Goal: Task Accomplishment & Management: Manage account settings

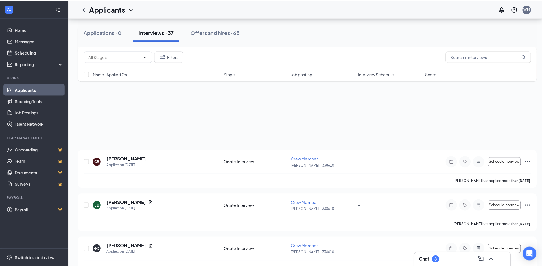
scroll to position [147, 0]
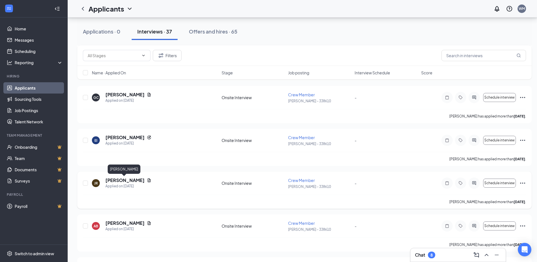
click at [120, 182] on h5 "[PERSON_NAME]" at bounding box center [124, 180] width 39 height 6
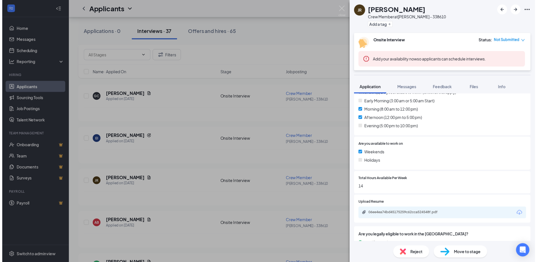
scroll to position [197, 0]
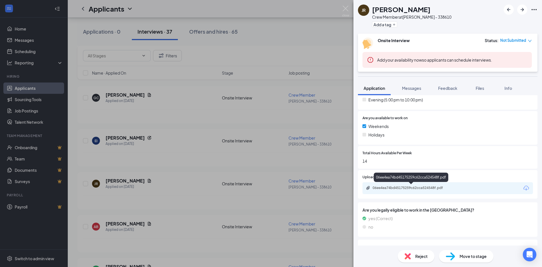
click at [399, 190] on div "06ee4ea74bd45175259c62cca524548f.pdf" at bounding box center [411, 187] width 91 height 5
click at [215, 153] on div "JR [PERSON_NAME] Crew Member at [PERSON_NAME] - 338610 Add a tag Onsite Intervi…" at bounding box center [271, 133] width 542 height 267
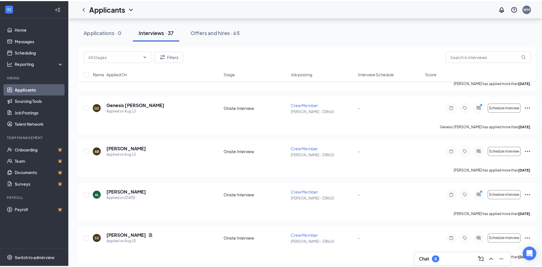
scroll to position [740, 0]
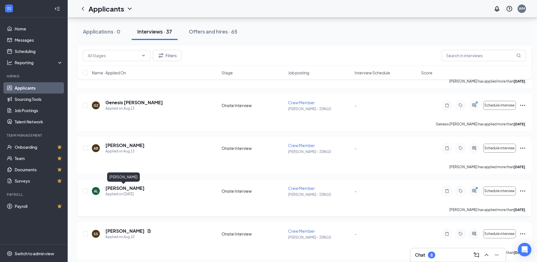
click at [118, 189] on h5 "[PERSON_NAME]" at bounding box center [124, 188] width 39 height 6
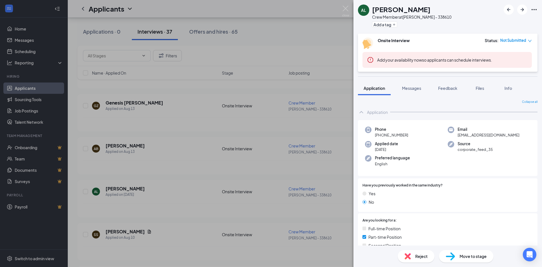
click at [262, 40] on div "AL [PERSON_NAME] Crew Member at [PERSON_NAME] - 338610 Add a tag Onsite Intervi…" at bounding box center [271, 133] width 542 height 267
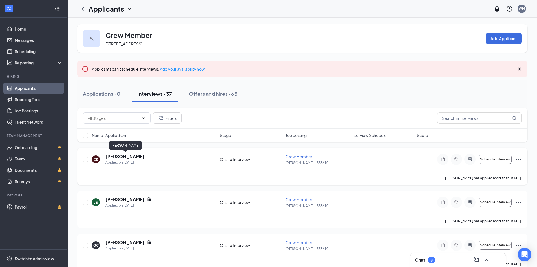
click at [138, 156] on h5 "[PERSON_NAME]" at bounding box center [124, 156] width 39 height 6
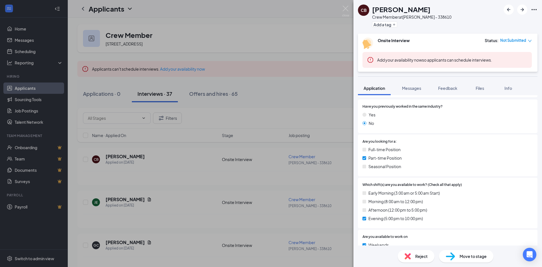
scroll to position [169, 0]
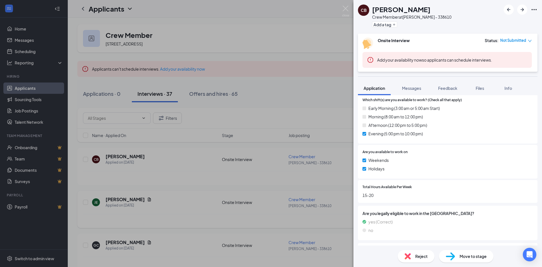
drag, startPoint x: 142, startPoint y: 168, endPoint x: 120, endPoint y: 202, distance: 41.4
click at [143, 167] on div "[PERSON_NAME] Crew Member at [PERSON_NAME] - 338610 Add a tag Onsite Interview …" at bounding box center [271, 133] width 542 height 267
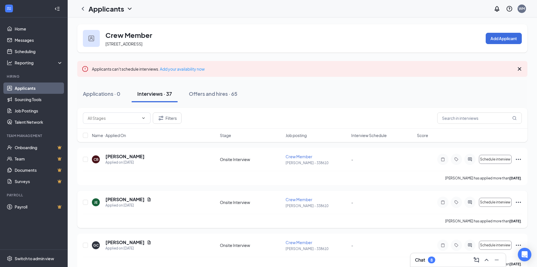
click at [120, 201] on h5 "[PERSON_NAME]" at bounding box center [124, 199] width 39 height 6
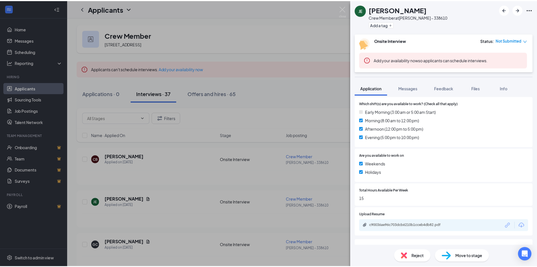
scroll to position [169, 0]
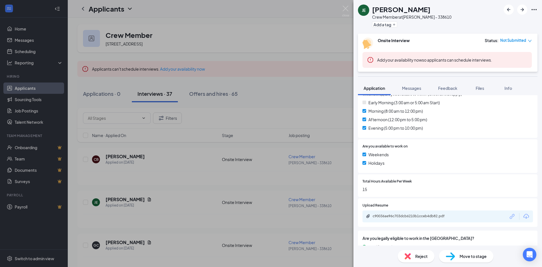
click at [292, 87] on div "[PERSON_NAME] Crew Member at [PERSON_NAME] - 338610 Add a tag Onsite Interview …" at bounding box center [271, 133] width 542 height 267
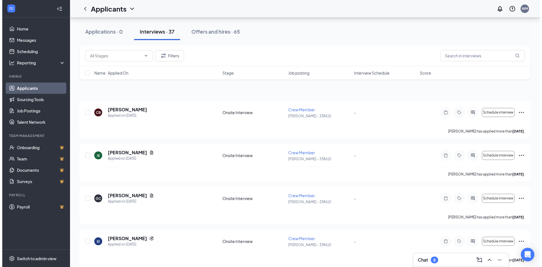
scroll to position [113, 0]
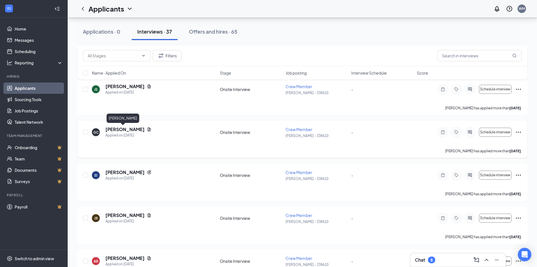
click at [121, 131] on h5 "[PERSON_NAME]" at bounding box center [124, 129] width 39 height 6
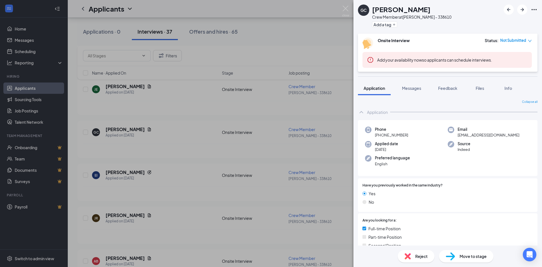
click at [203, 142] on div "GC [PERSON_NAME] Crew Member at [PERSON_NAME] - 338610 Add a tag Onsite Intervi…" at bounding box center [271, 133] width 542 height 267
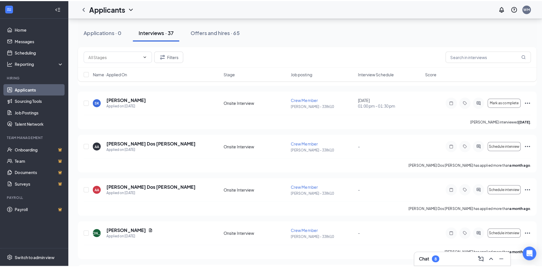
scroll to position [1354, 0]
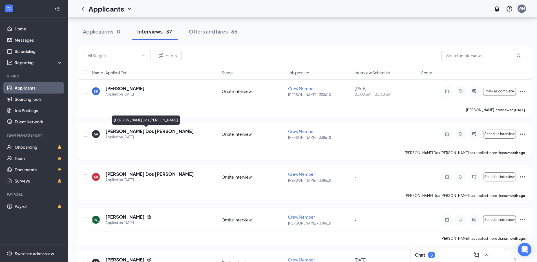
click at [148, 135] on div "[PERSON_NAME] Dos [PERSON_NAME] Applied on [DATE]" at bounding box center [149, 134] width 89 height 12
click at [135, 130] on h5 "[PERSON_NAME] Dos [PERSON_NAME]" at bounding box center [149, 131] width 89 height 6
click at [157, 129] on h5 "[PERSON_NAME] Dos [PERSON_NAME]" at bounding box center [149, 131] width 89 height 6
click at [119, 132] on h5 "[PERSON_NAME] Dos [PERSON_NAME]" at bounding box center [149, 131] width 89 height 6
click at [94, 133] on div "AA" at bounding box center [96, 134] width 5 height 5
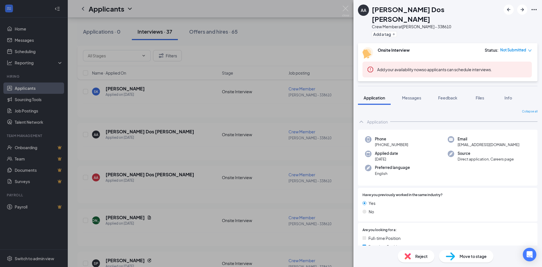
click at [109, 131] on div "AA [PERSON_NAME] Dos [PERSON_NAME] Crew Member at [PERSON_NAME] - 338610 Add a …" at bounding box center [271, 133] width 542 height 267
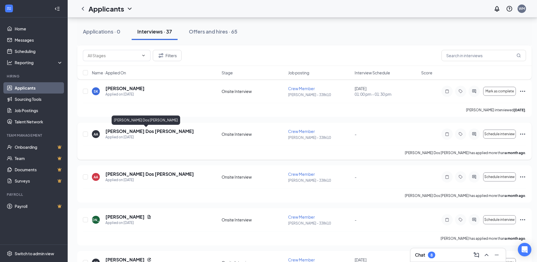
click at [125, 130] on h5 "[PERSON_NAME] Dos [PERSON_NAME]" at bounding box center [149, 131] width 89 height 6
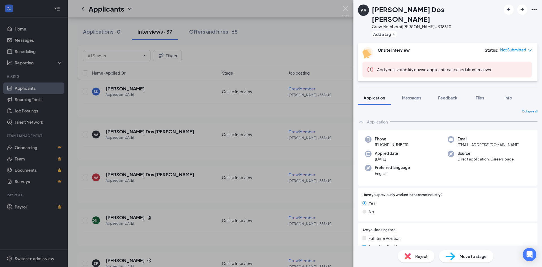
drag, startPoint x: 202, startPoint y: 166, endPoint x: 226, endPoint y: 166, distance: 24.3
click at [202, 166] on div "AA [PERSON_NAME] Dos [PERSON_NAME] Crew Member at [PERSON_NAME] - 338610 Add a …" at bounding box center [271, 133] width 542 height 267
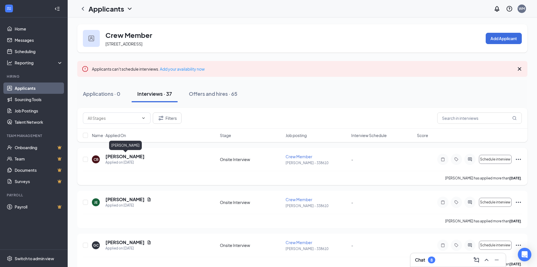
click at [132, 157] on h5 "[PERSON_NAME]" at bounding box center [124, 156] width 39 height 6
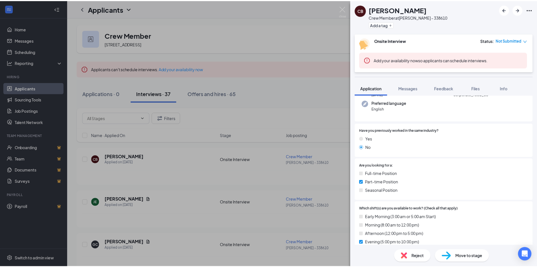
scroll to position [85, 0]
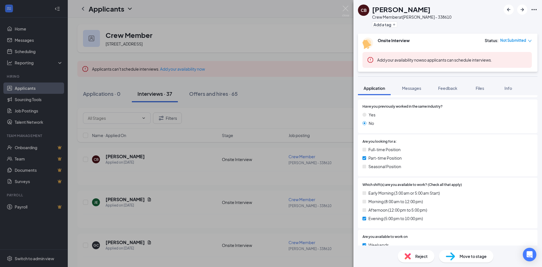
click at [121, 180] on div "[PERSON_NAME] Crew Member at [PERSON_NAME] - 338610 Add a tag Onsite Interview …" at bounding box center [271, 133] width 542 height 267
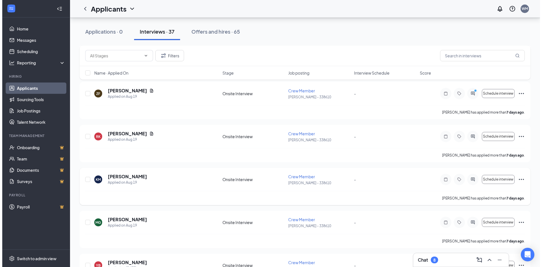
scroll to position [451, 0]
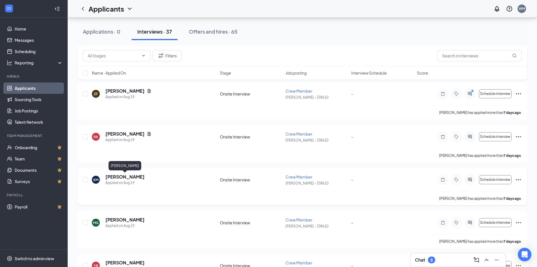
click at [120, 177] on h5 "[PERSON_NAME]" at bounding box center [124, 176] width 39 height 6
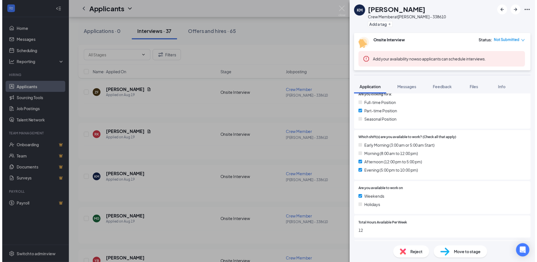
scroll to position [141, 0]
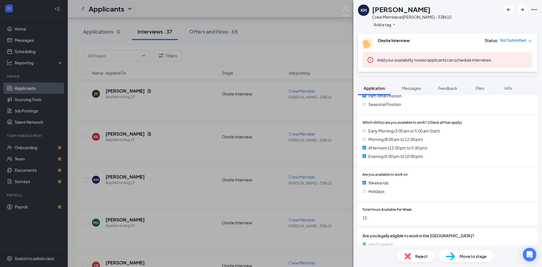
click at [146, 196] on div "KM [PERSON_NAME] Crew Member at [PERSON_NAME] - 338610 Add a tag Onsite Intervi…" at bounding box center [271, 133] width 542 height 267
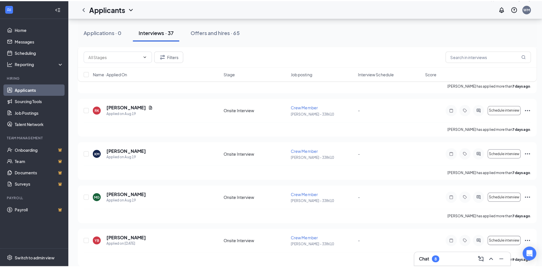
scroll to position [508, 0]
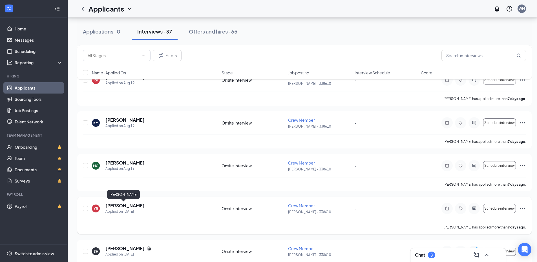
click at [124, 205] on h5 "[PERSON_NAME]" at bounding box center [124, 206] width 39 height 6
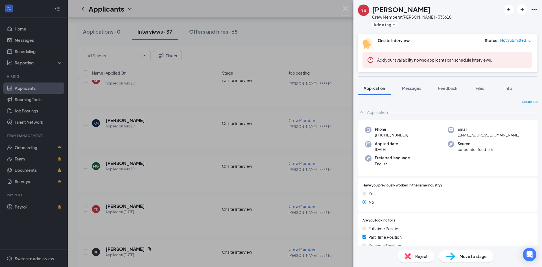
click at [135, 215] on div "YB [PERSON_NAME] Crew Member at [PERSON_NAME] - 338610 Add a tag Onsite Intervi…" at bounding box center [271, 133] width 542 height 267
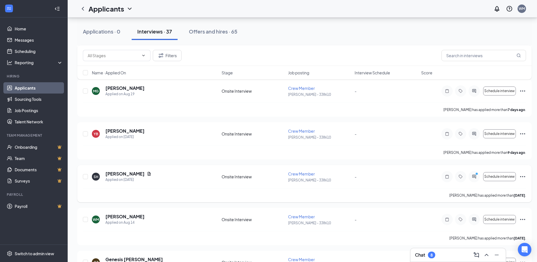
scroll to position [592, 0]
